Goal: Task Accomplishment & Management: Use online tool/utility

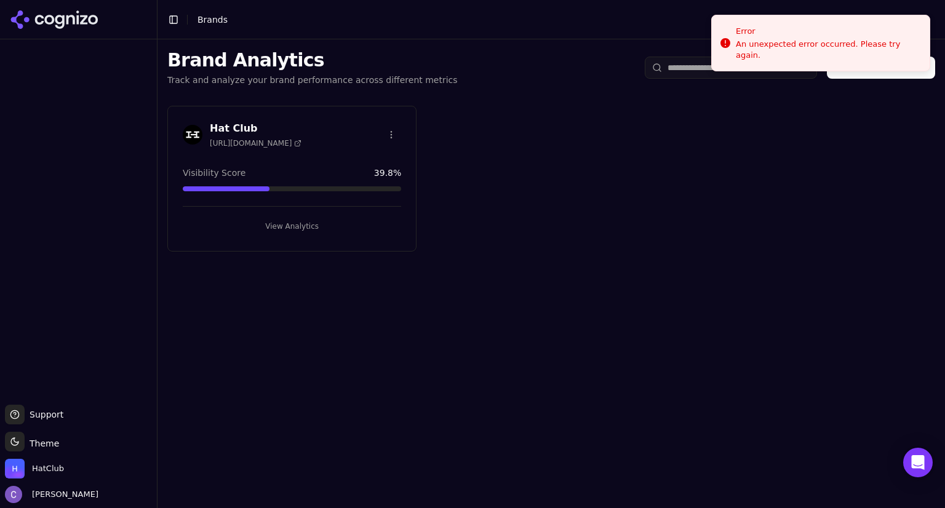
click at [340, 217] on button "View Analytics" at bounding box center [292, 227] width 218 height 20
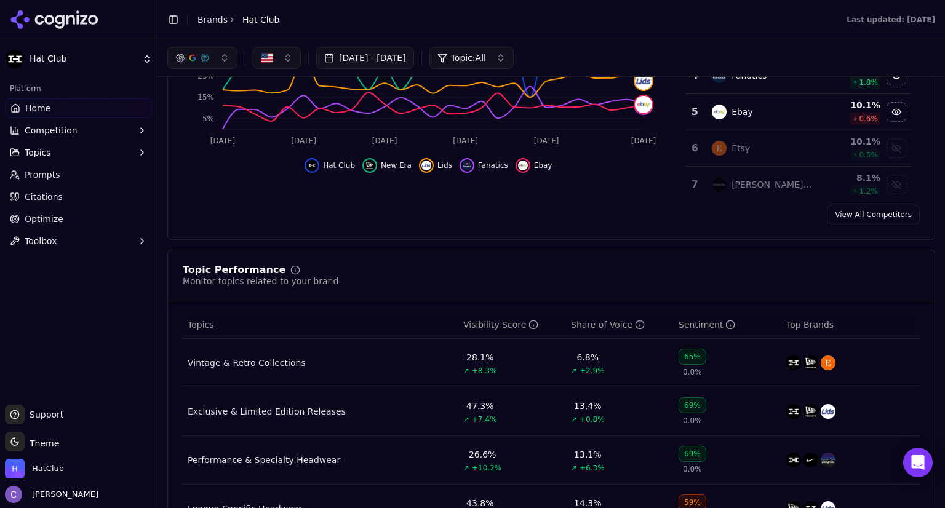
scroll to position [298, 0]
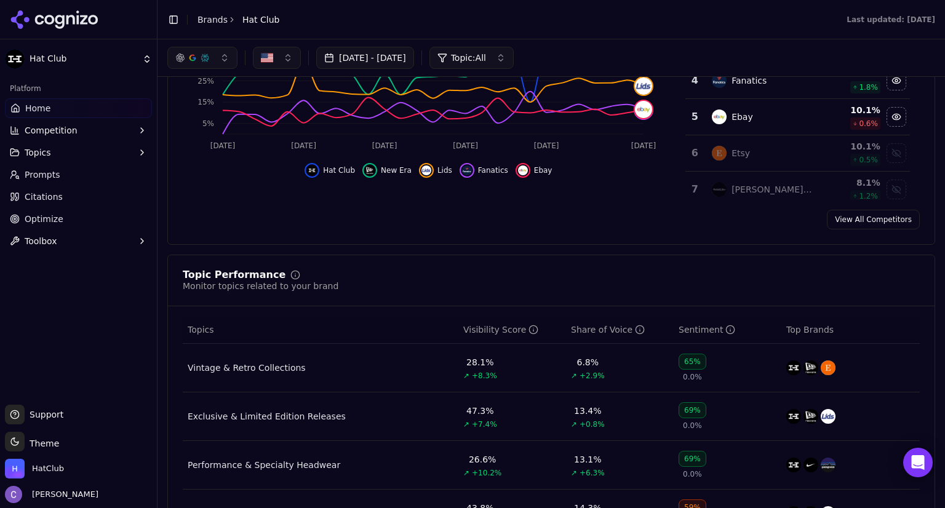
click at [90, 172] on link "Prompts" at bounding box center [78, 175] width 147 height 20
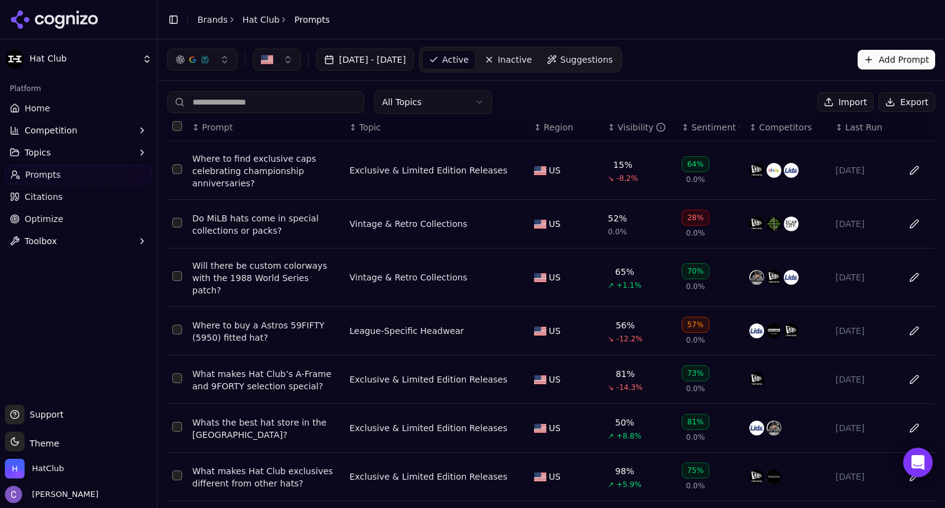
click at [276, 104] on input at bounding box center [265, 102] width 197 height 22
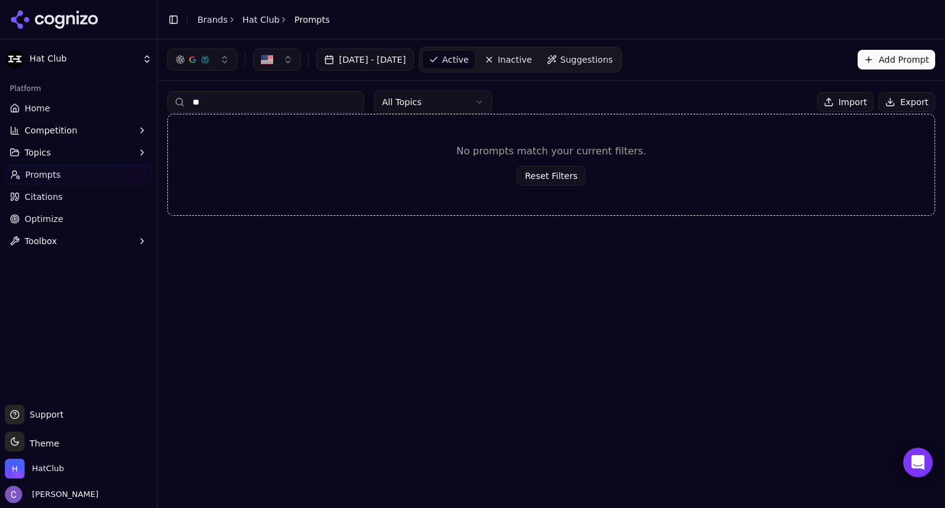
type input "*"
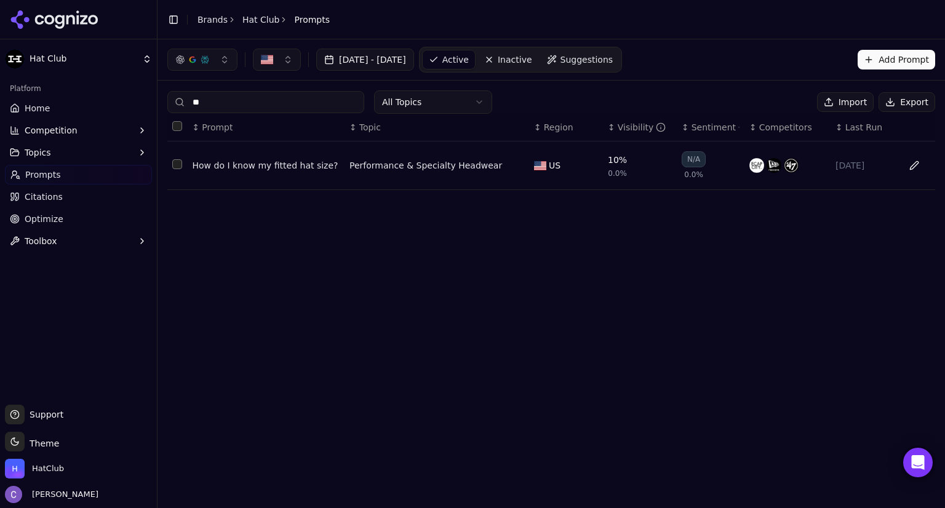
type input "*"
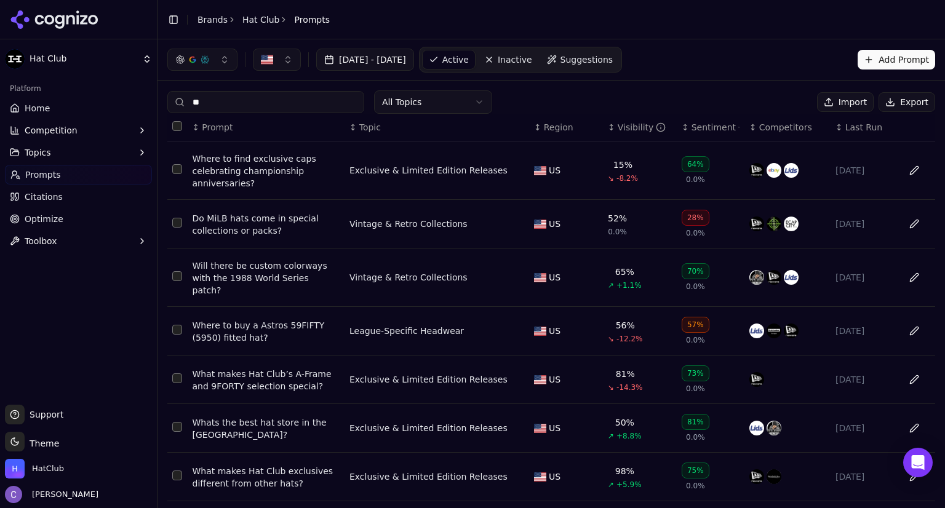
type input "*"
click at [95, 111] on link "Home" at bounding box center [78, 108] width 147 height 20
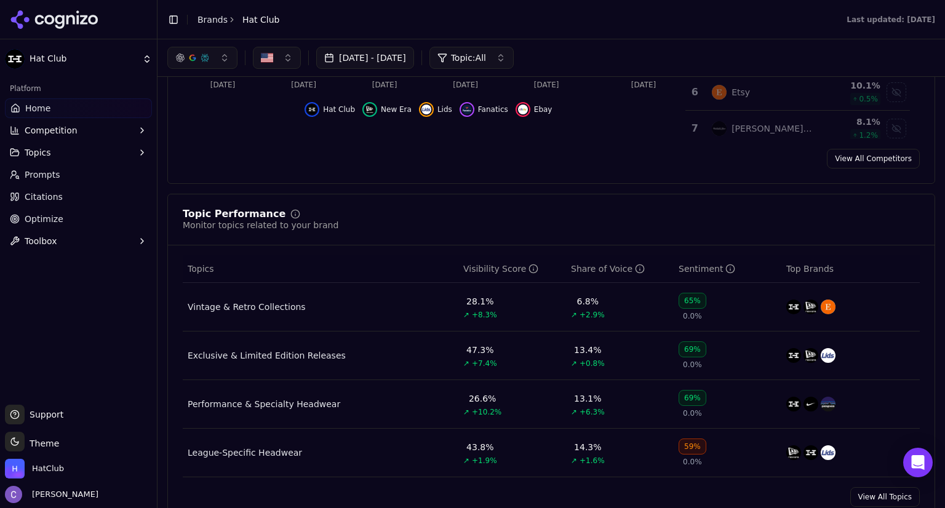
scroll to position [354, 0]
